Goal: Task Accomplishment & Management: Manage account settings

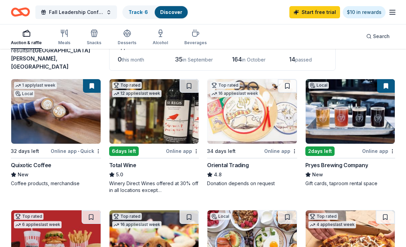
scroll to position [51, 0]
click at [28, 136] on img at bounding box center [55, 111] width 89 height 65
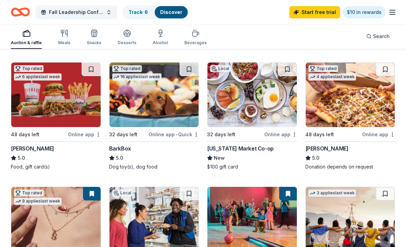
scroll to position [202, 0]
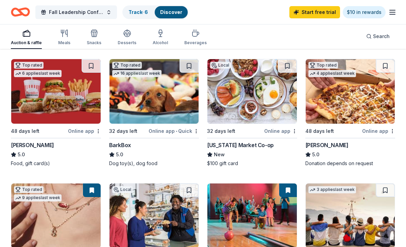
click at [38, 105] on img at bounding box center [55, 91] width 89 height 65
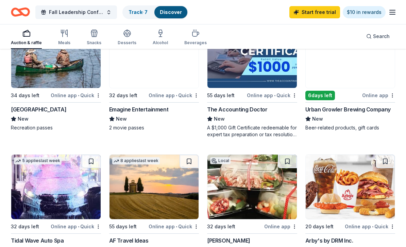
scroll to position [492, 0]
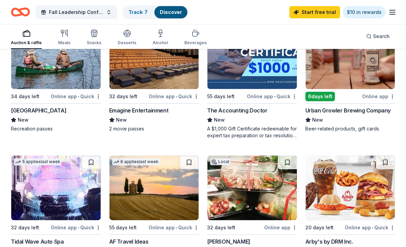
click at [358, 195] on img at bounding box center [350, 188] width 89 height 65
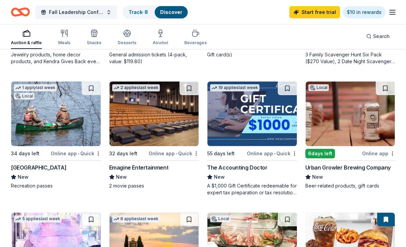
scroll to position [433, 0]
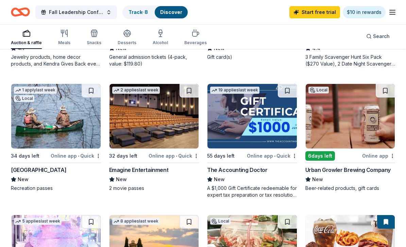
click at [392, 16] on icon "button" at bounding box center [392, 12] width 8 height 8
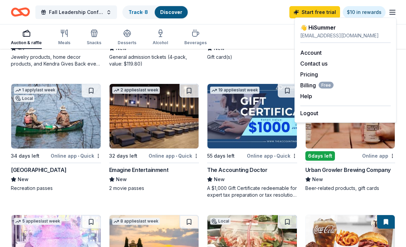
click at [316, 85] on span "Billing Free" at bounding box center [316, 85] width 33 height 8
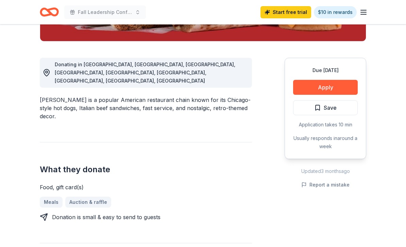
scroll to position [162, 0]
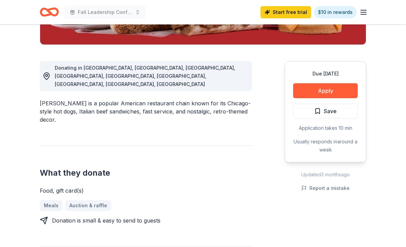
click at [345, 92] on button "Apply" at bounding box center [325, 90] width 65 height 15
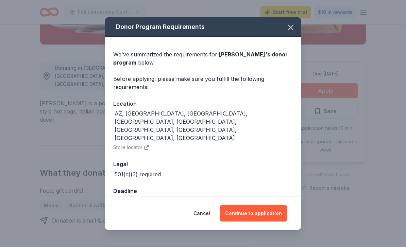
click at [265, 222] on button "Continue to application" at bounding box center [254, 213] width 68 height 16
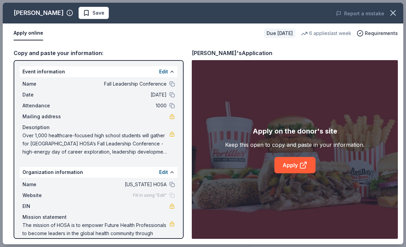
click at [289, 173] on link "Apply" at bounding box center [294, 165] width 41 height 16
click at [83, 14] on span "Save" at bounding box center [93, 13] width 21 height 8
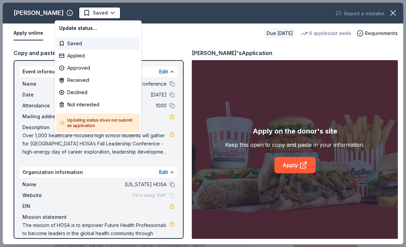
scroll to position [0, 0]
click at [77, 54] on div "Applied" at bounding box center [98, 56] width 84 height 12
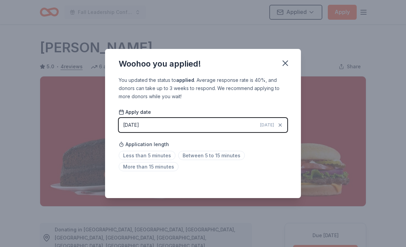
click at [182, 156] on span "Between 5 to 15 minutes" at bounding box center [211, 155] width 67 height 9
click at [142, 148] on span "Application length" at bounding box center [144, 144] width 50 height 8
click at [136, 155] on span "Less than 5 minutes" at bounding box center [147, 155] width 57 height 9
click at [136, 154] on span "Less than 5 minutes" at bounding box center [147, 155] width 57 height 9
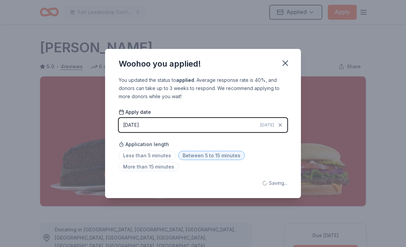
click at [129, 159] on span "Less than 5 minutes" at bounding box center [147, 155] width 57 height 9
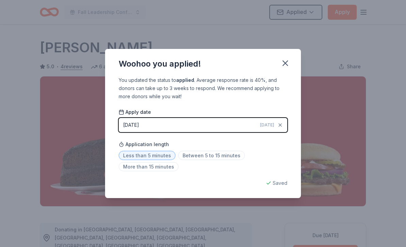
click at [290, 65] on button "button" at bounding box center [285, 63] width 15 height 15
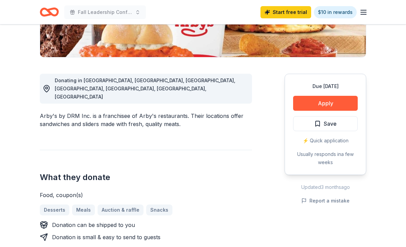
scroll to position [150, 0]
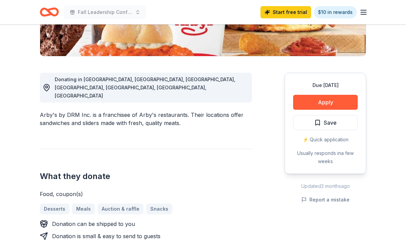
click at [321, 99] on button "Apply" at bounding box center [325, 102] width 65 height 15
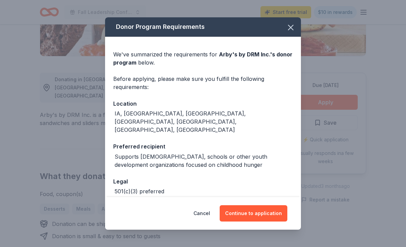
click at [262, 224] on div "Cancel Continue to application" at bounding box center [203, 213] width 196 height 33
click at [262, 223] on div "Cancel Continue to application" at bounding box center [203, 213] width 196 height 33
click at [255, 222] on button "Continue to application" at bounding box center [254, 213] width 68 height 16
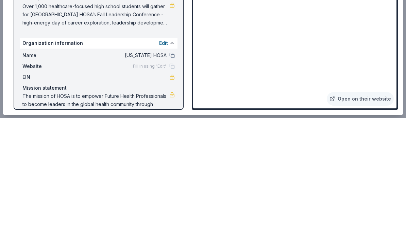
scroll to position [587, 0]
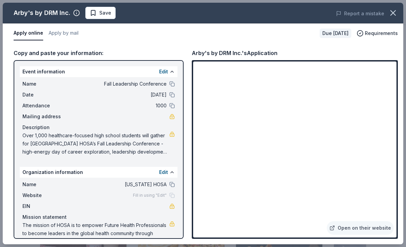
click at [92, 7] on button "Save" at bounding box center [100, 13] width 30 height 12
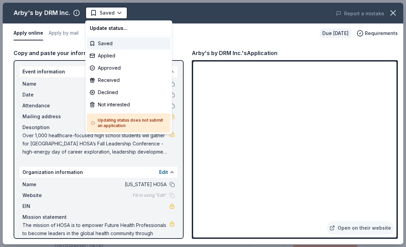
scroll to position [0, 0]
click at [106, 58] on div "Applied" at bounding box center [129, 56] width 84 height 12
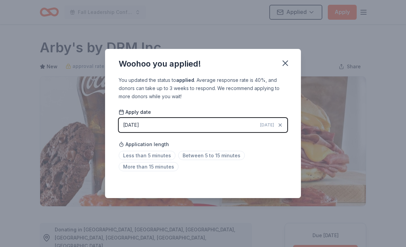
click at [145, 155] on span "Less than 5 minutes" at bounding box center [147, 155] width 57 height 9
click at [283, 66] on icon "button" at bounding box center [285, 63] width 10 height 10
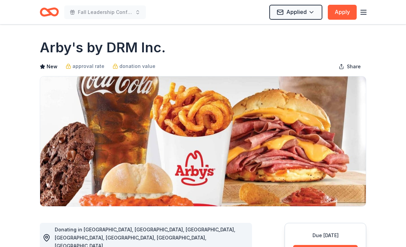
click at [49, 19] on icon "Home" at bounding box center [49, 12] width 19 height 16
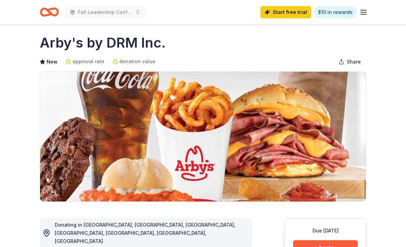
scroll to position [78, 0]
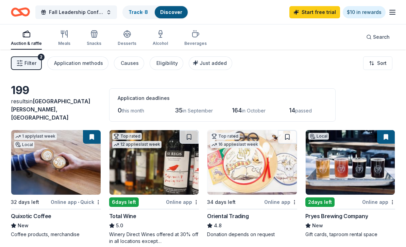
click at [324, 18] on link "Start free trial" at bounding box center [314, 12] width 51 height 12
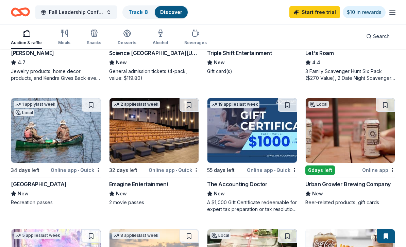
scroll to position [419, 0]
click at [121, 158] on img at bounding box center [153, 130] width 89 height 65
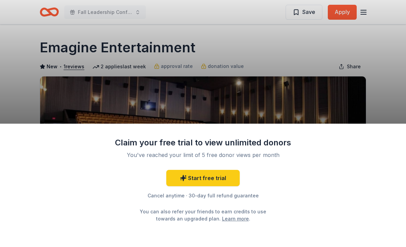
click at [85, 95] on div "Claim your free trial to view unlimited donors You've reached your limit of 5 f…" at bounding box center [203, 123] width 406 height 247
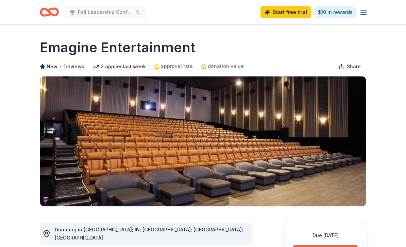
scroll to position [36, 0]
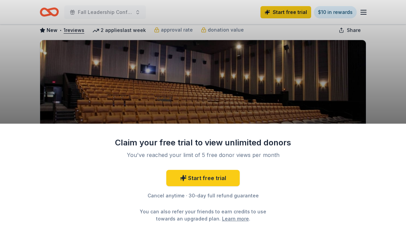
click at [377, 64] on div "Claim your free trial to view unlimited donors You've reached your limit of 5 f…" at bounding box center [203, 123] width 406 height 247
click at [367, 93] on div "Claim your free trial to view unlimited donors You've reached your limit of 5 f…" at bounding box center [203, 123] width 406 height 247
click at [368, 21] on div "Claim your free trial to view unlimited donors You've reached your limit of 5 f…" at bounding box center [203, 123] width 406 height 247
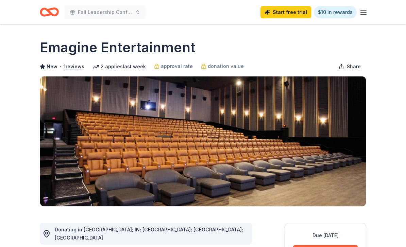
scroll to position [36, 0]
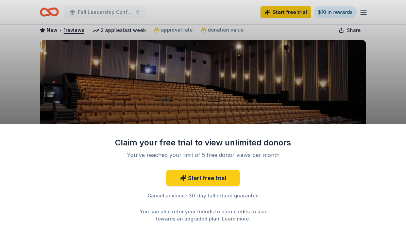
click at [44, 9] on div "Claim your free trial to view unlimited donors You've reached your limit of 5 f…" at bounding box center [203, 123] width 406 height 247
click at [44, 12] on div "Claim your free trial to view unlimited donors You've reached your limit of 5 f…" at bounding box center [203, 123] width 406 height 247
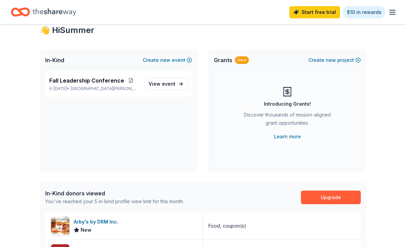
scroll to position [22, 0]
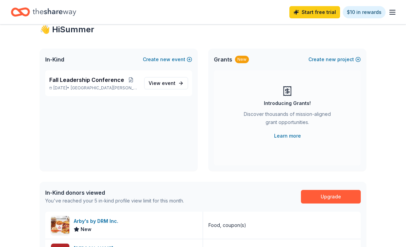
click at [73, 83] on span "Fall Leadership Conference" at bounding box center [86, 80] width 75 height 8
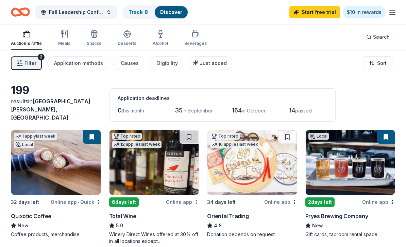
click at [139, 40] on div "Auction & raffle Meals Snacks Desserts Alcohol Beverages" at bounding box center [109, 38] width 196 height 22
click at [134, 33] on div "button" at bounding box center [127, 34] width 19 height 8
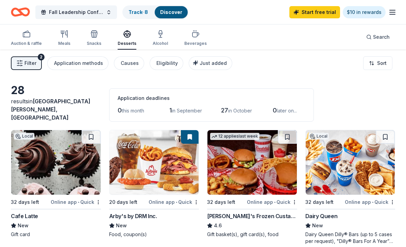
click at [67, 70] on button "Application methods" at bounding box center [77, 63] width 61 height 14
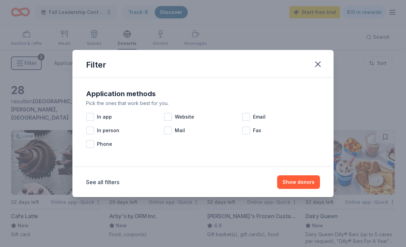
click at [319, 64] on icon "button" at bounding box center [318, 64] width 10 height 10
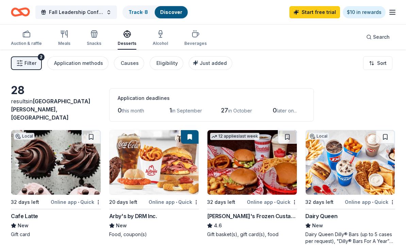
click at [130, 15] on link "Track · 8" at bounding box center [137, 12] width 19 height 6
click at [136, 14] on link "Track · 8" at bounding box center [137, 12] width 19 height 6
click at [137, 11] on link "Track · 8" at bounding box center [137, 12] width 19 height 6
click at [138, 14] on link "Track · 8" at bounding box center [137, 12] width 19 height 6
click at [135, 15] on link "Track · 8" at bounding box center [137, 12] width 19 height 6
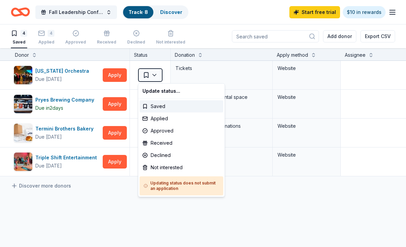
click at [195, 217] on html "Fall Leadership Conference Track · 8 Discover Start free trial $10 in rewards 4…" at bounding box center [203, 123] width 406 height 247
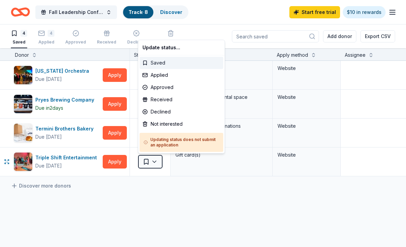
click at [196, 65] on div "Saved" at bounding box center [182, 63] width 84 height 12
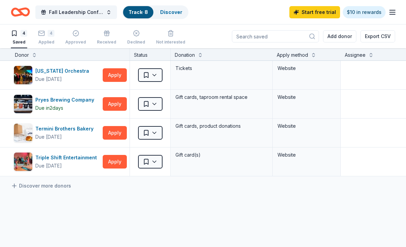
click at [330, 9] on link "Start free trial" at bounding box center [314, 12] width 51 height 12
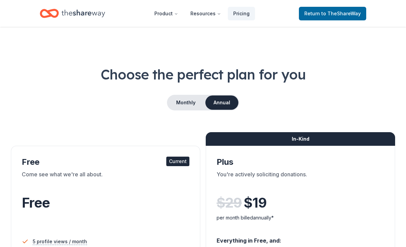
click at [332, 12] on span "to TheShareWay" at bounding box center [340, 14] width 39 height 6
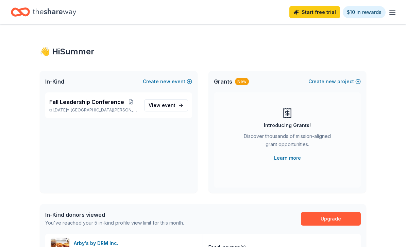
click at [326, 12] on link "Start free trial" at bounding box center [314, 12] width 51 height 12
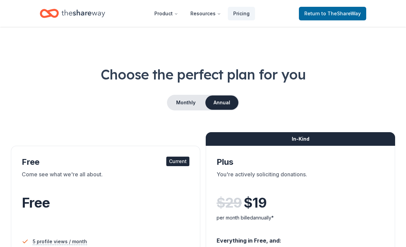
click at [333, 13] on span "to TheShareWay" at bounding box center [340, 14] width 39 height 6
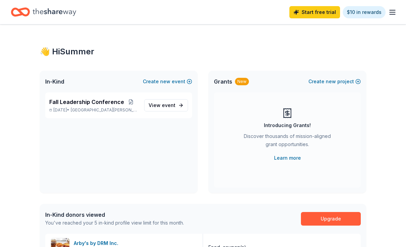
click at [331, 7] on link "Start free trial" at bounding box center [314, 12] width 51 height 12
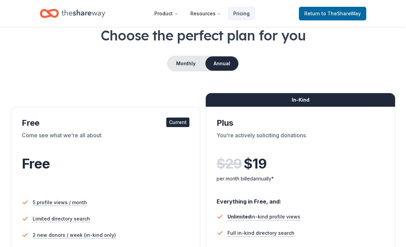
scroll to position [39, 0]
click at [179, 70] on button "Monthly" at bounding box center [186, 63] width 36 height 14
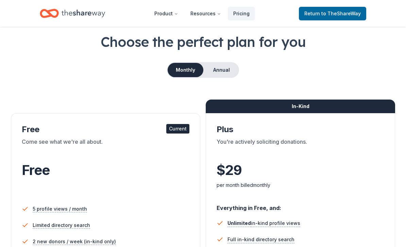
click at [225, 70] on button "Annual" at bounding box center [222, 70] width 34 height 14
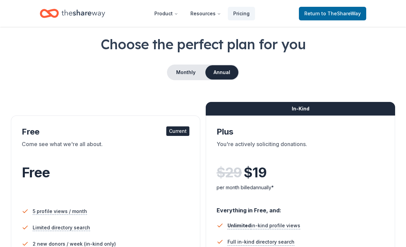
click at [188, 68] on button "Monthly" at bounding box center [186, 72] width 36 height 14
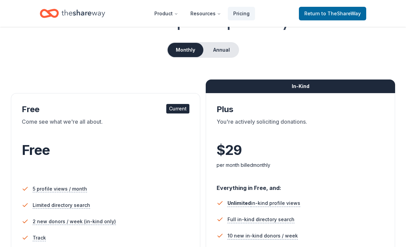
scroll to position [0, 0]
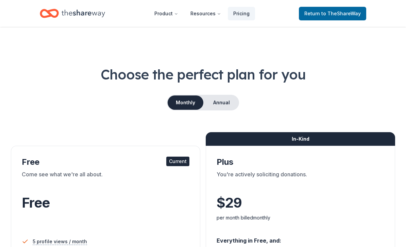
click at [226, 104] on button "Annual" at bounding box center [222, 103] width 34 height 14
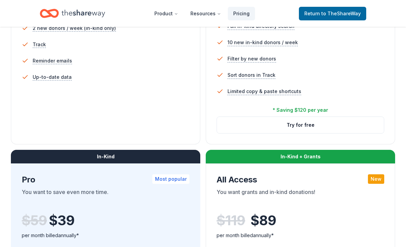
scroll to position [248, 0]
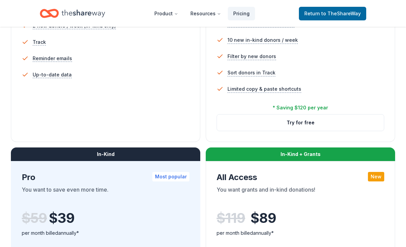
click at [280, 208] on div "$ 119 $ 89 per month billed annually*" at bounding box center [300, 225] width 168 height 41
click at [272, 221] on span "$ 89" at bounding box center [262, 218] width 25 height 19
click at [248, 219] on div "$ 119 $ 89" at bounding box center [300, 218] width 168 height 19
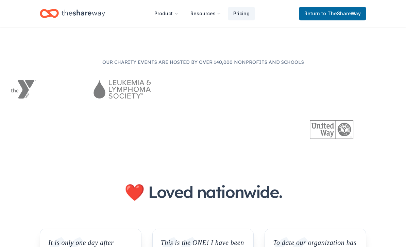
scroll to position [629, 0]
